Goal: Find specific page/section: Find specific page/section

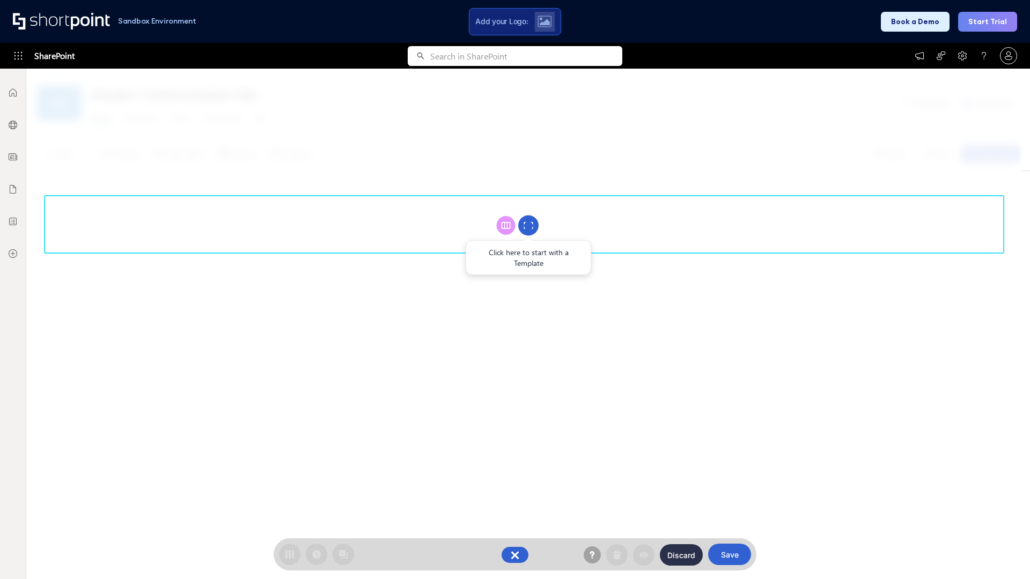
click at [528, 225] on circle at bounding box center [528, 226] width 20 height 20
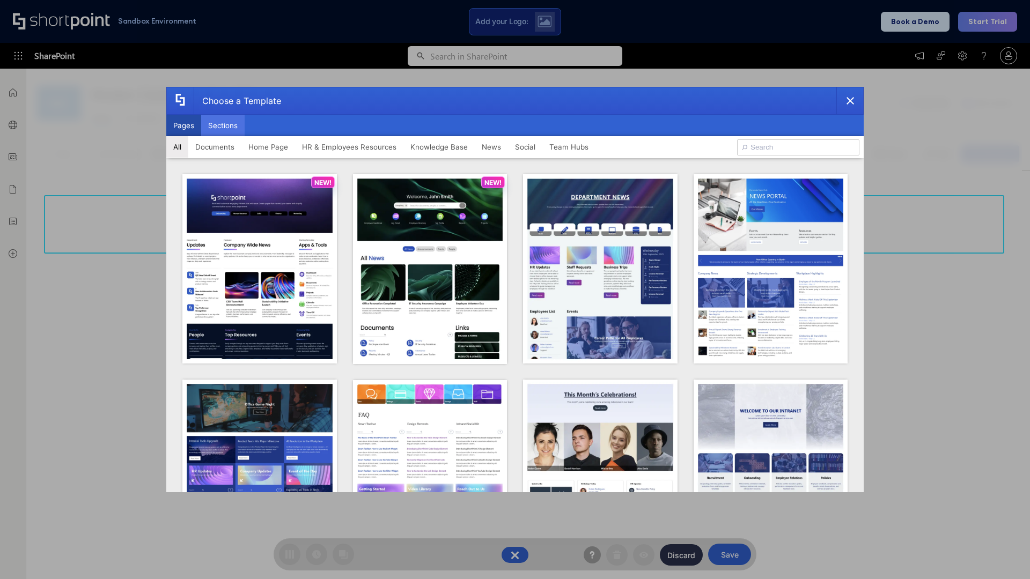
click at [223, 125] on button "Sections" at bounding box center [222, 125] width 43 height 21
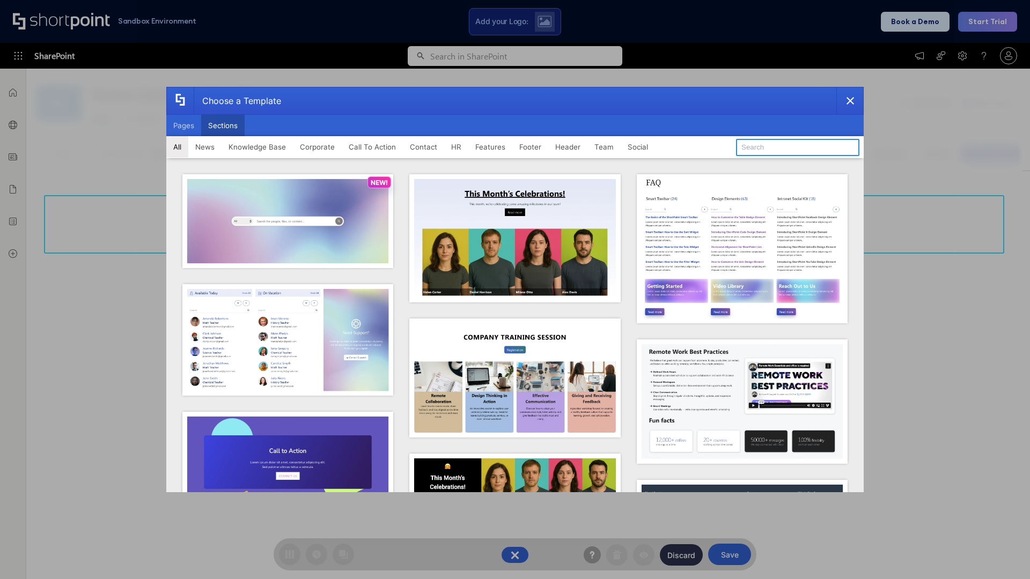
type input "Resources"
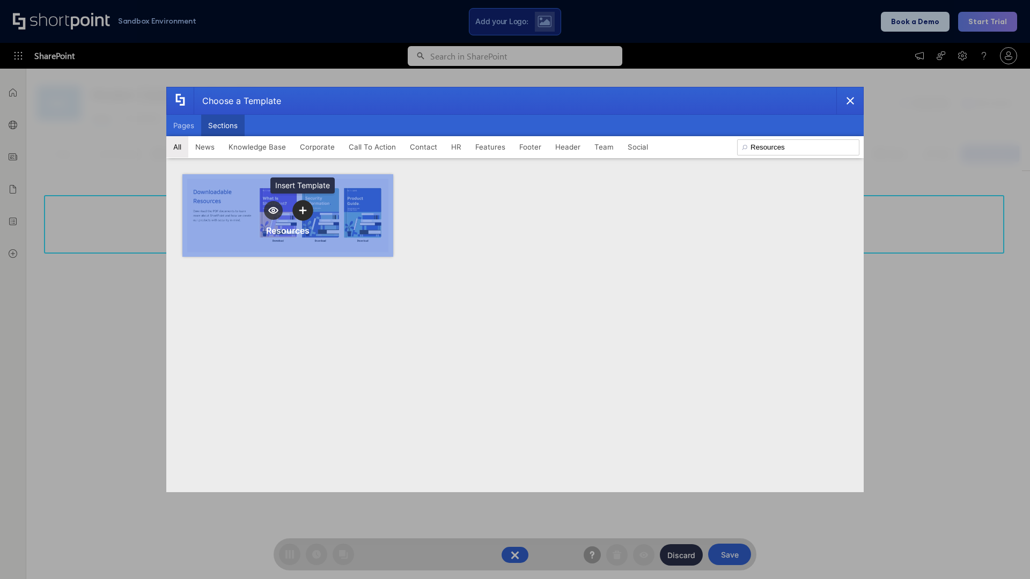
click at [302, 210] on icon "template selector" at bounding box center [303, 210] width 8 height 8
